Goal: Task Accomplishment & Management: Manage account settings

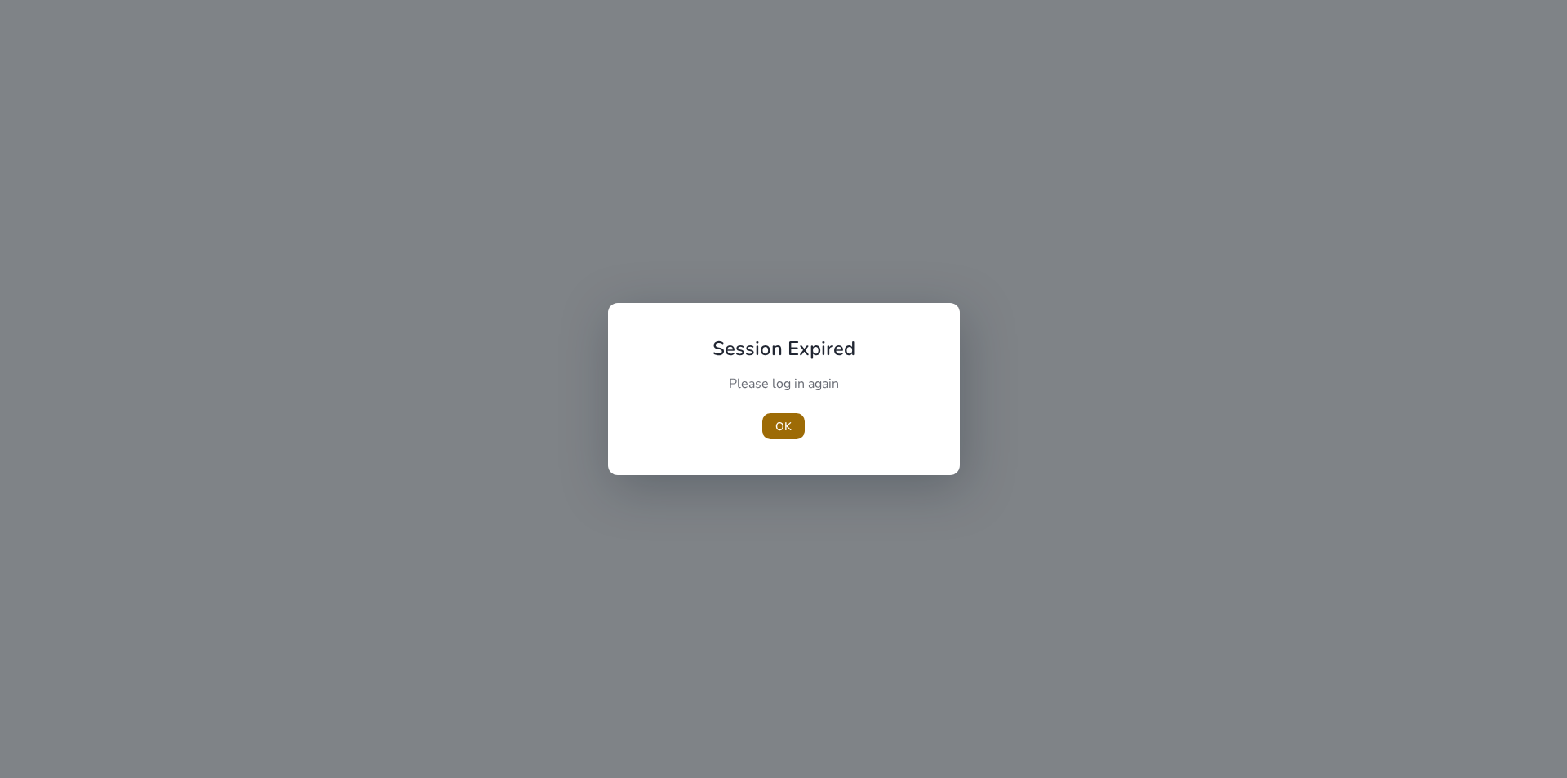
click at [792, 417] on span "button" at bounding box center [783, 425] width 42 height 39
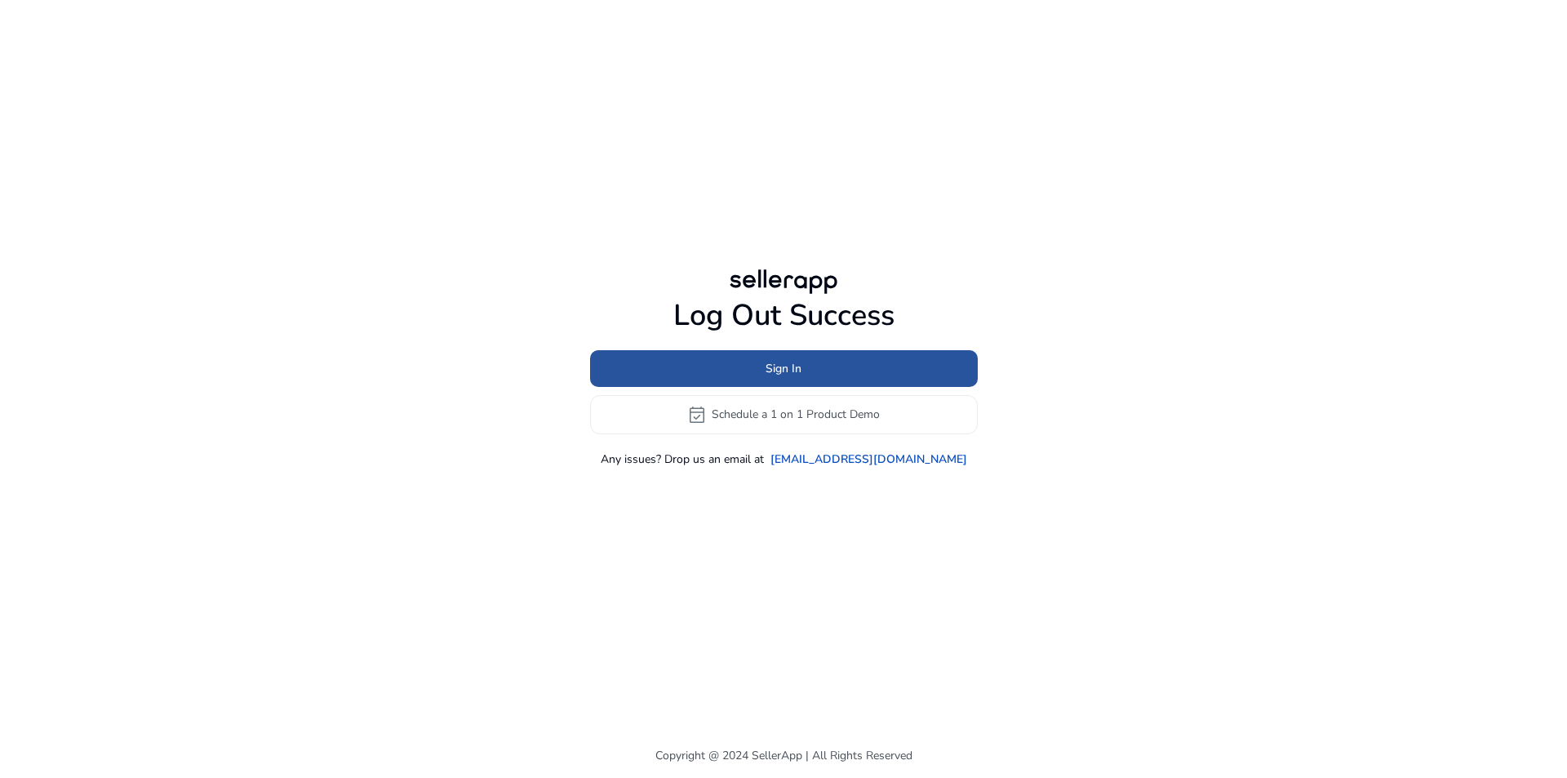
click at [793, 377] on span at bounding box center [784, 367] width 388 height 39
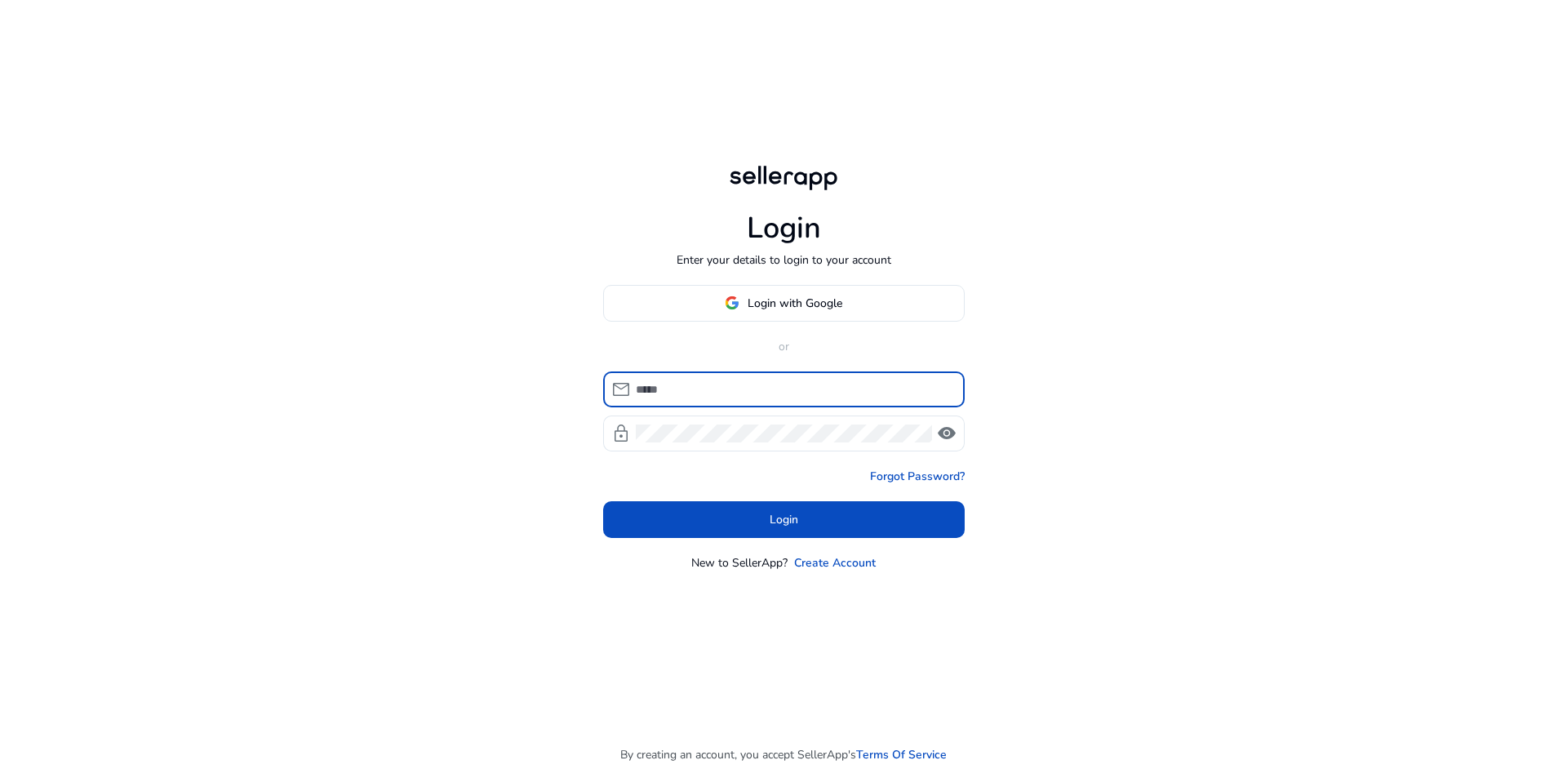
type input "**********"
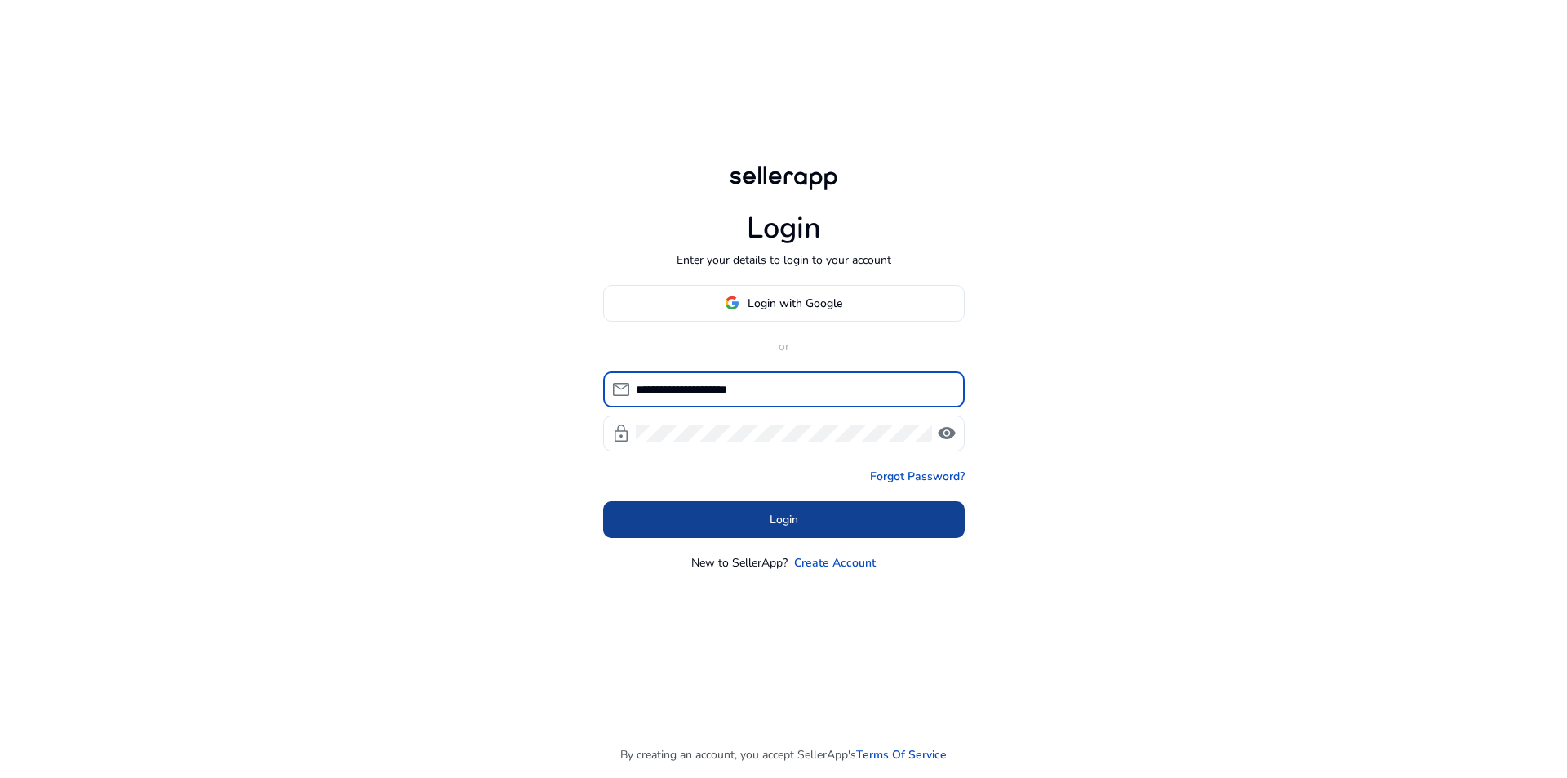
click at [833, 516] on span at bounding box center [784, 518] width 362 height 39
